Goal: Download file/media

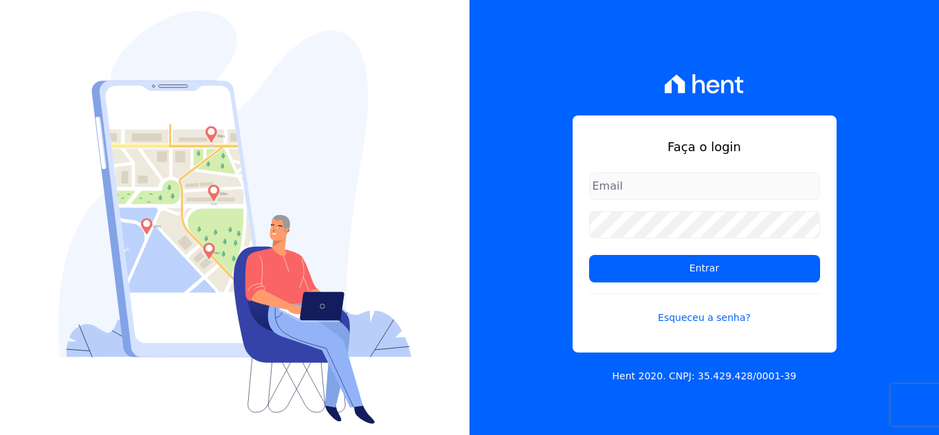
click at [623, 190] on input "email" at bounding box center [704, 186] width 231 height 27
type input "[PERSON_NAME][EMAIL_ADDRESS][PERSON_NAME][DOMAIN_NAME]"
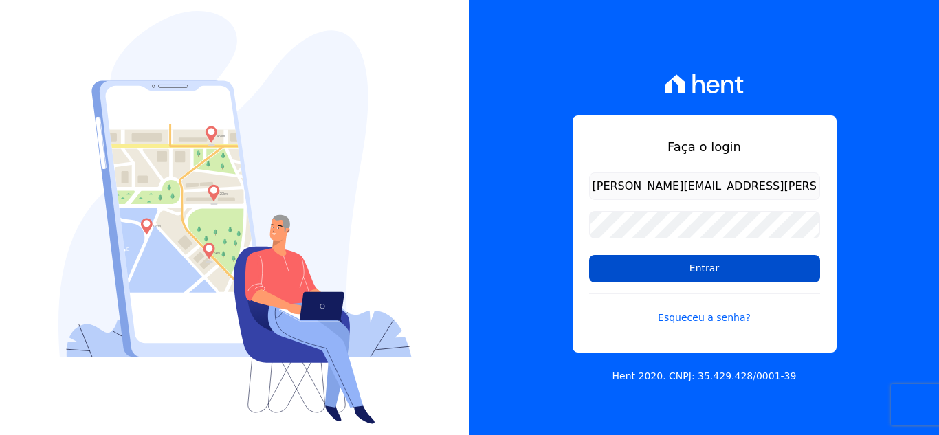
click at [711, 268] on input "Entrar" at bounding box center [704, 268] width 231 height 27
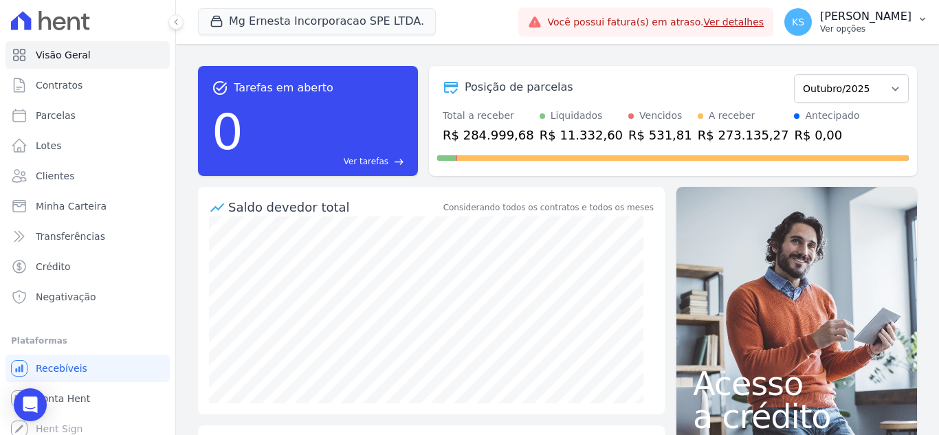
click at [891, 21] on p "[PERSON_NAME]" at bounding box center [865, 17] width 91 height 14
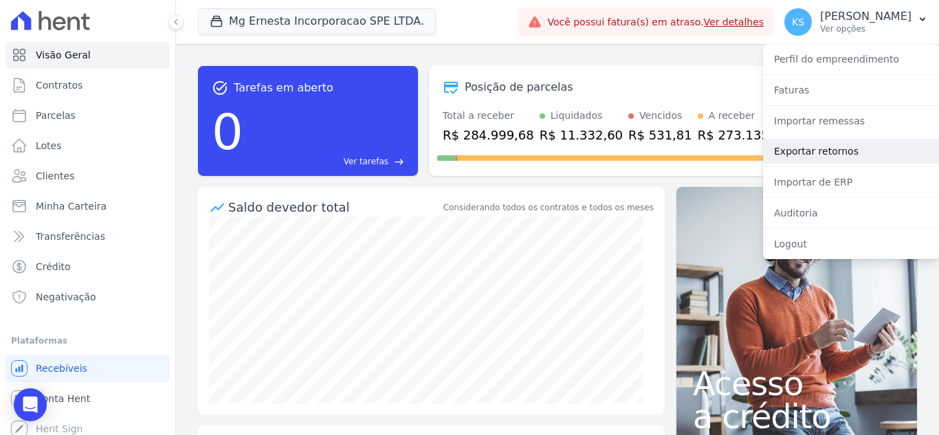
click at [814, 149] on link "Exportar retornos" at bounding box center [851, 151] width 176 height 25
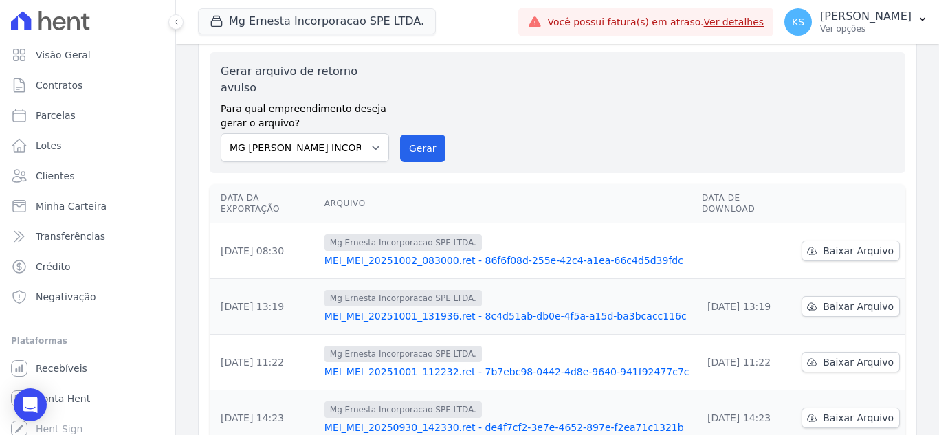
scroll to position [69, 0]
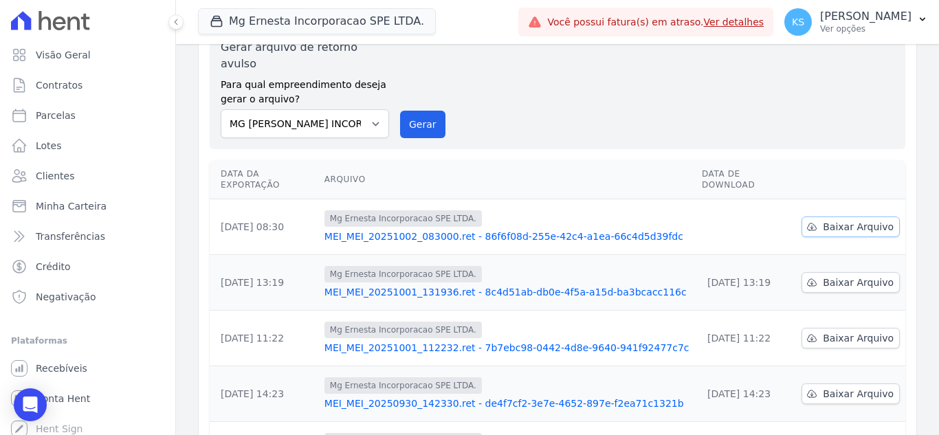
click at [852, 220] on span "Baixar Arquivo" at bounding box center [858, 227] width 71 height 14
